Goal: Transaction & Acquisition: Purchase product/service

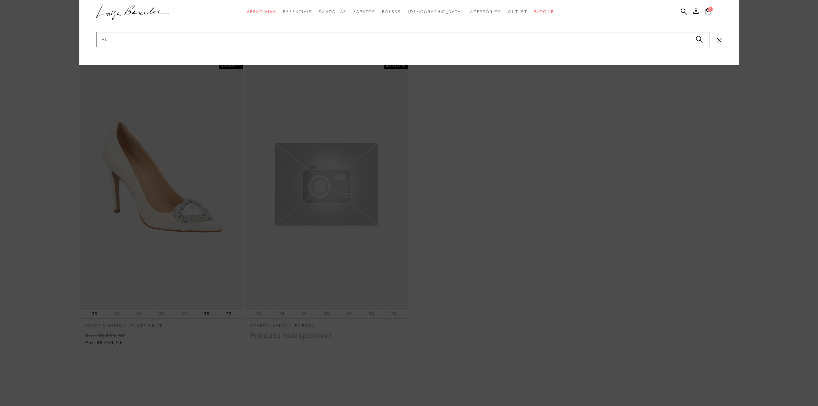
type input "A"
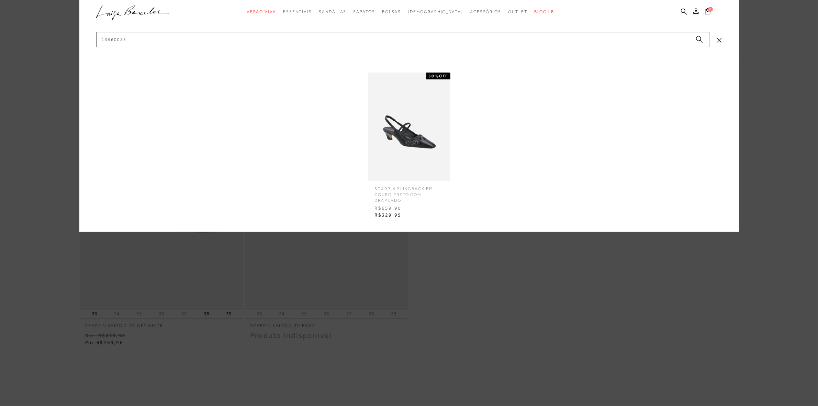
type input "13560023"
click at [438, 134] on img at bounding box center [409, 126] width 82 height 108
